Goal: Information Seeking & Learning: Check status

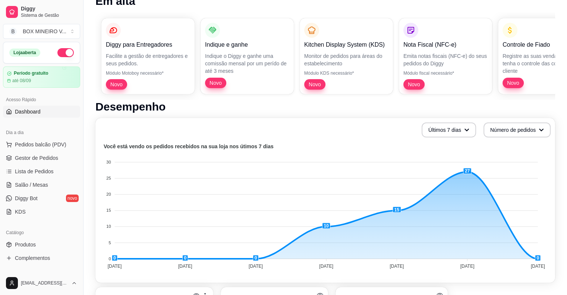
scroll to position [75, 0]
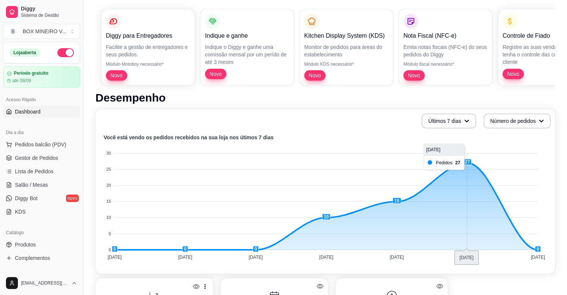
click at [468, 160] on foreignobject at bounding box center [325, 198] width 451 height 131
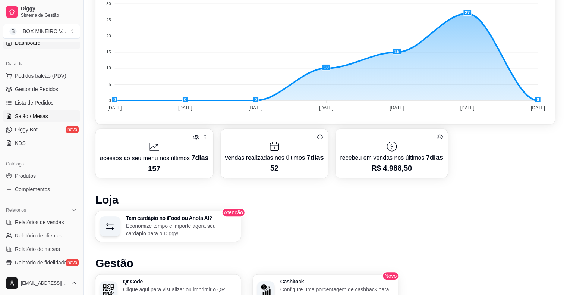
scroll to position [112, 0]
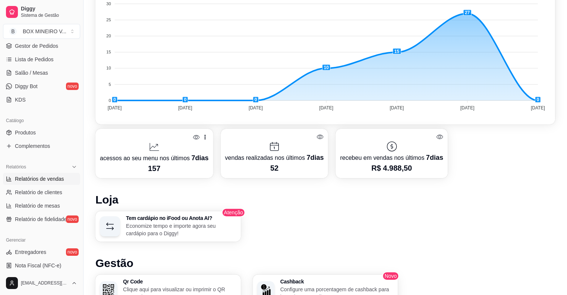
click at [42, 176] on span "Relatórios de vendas" at bounding box center [39, 178] width 49 height 7
select select "ALL"
select select "0"
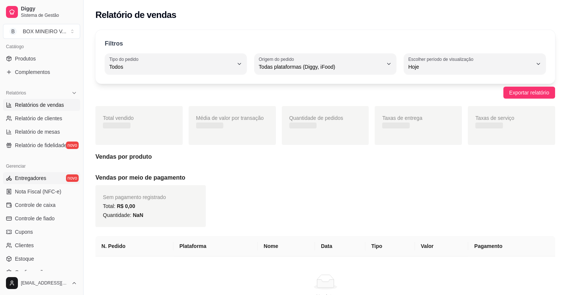
scroll to position [186, 0]
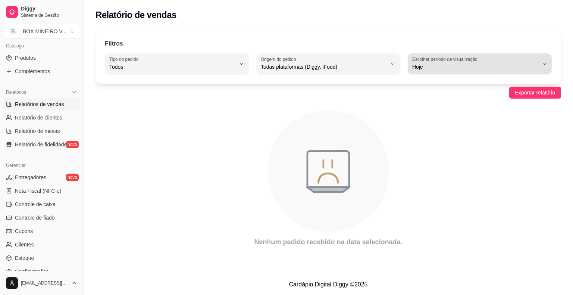
click at [434, 62] on label "Escolher período de visualização" at bounding box center [446, 59] width 68 height 6
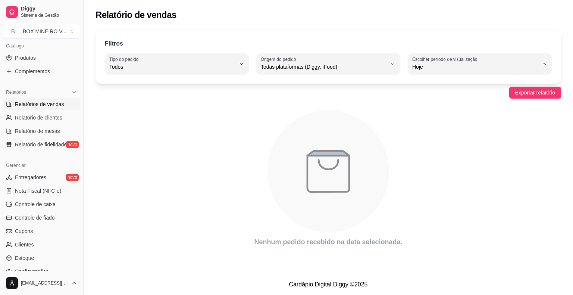
click at [428, 120] on span "15 dias" at bounding box center [476, 120] width 120 height 7
type input "15"
select select "15"
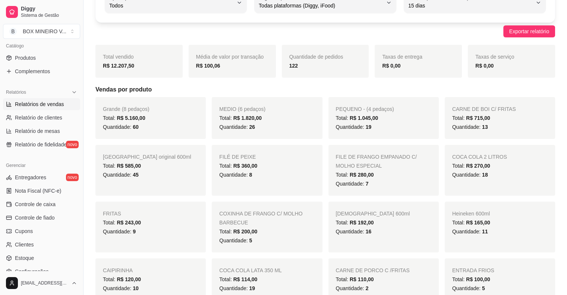
scroll to position [75, 0]
